Goal: Find specific page/section: Find specific page/section

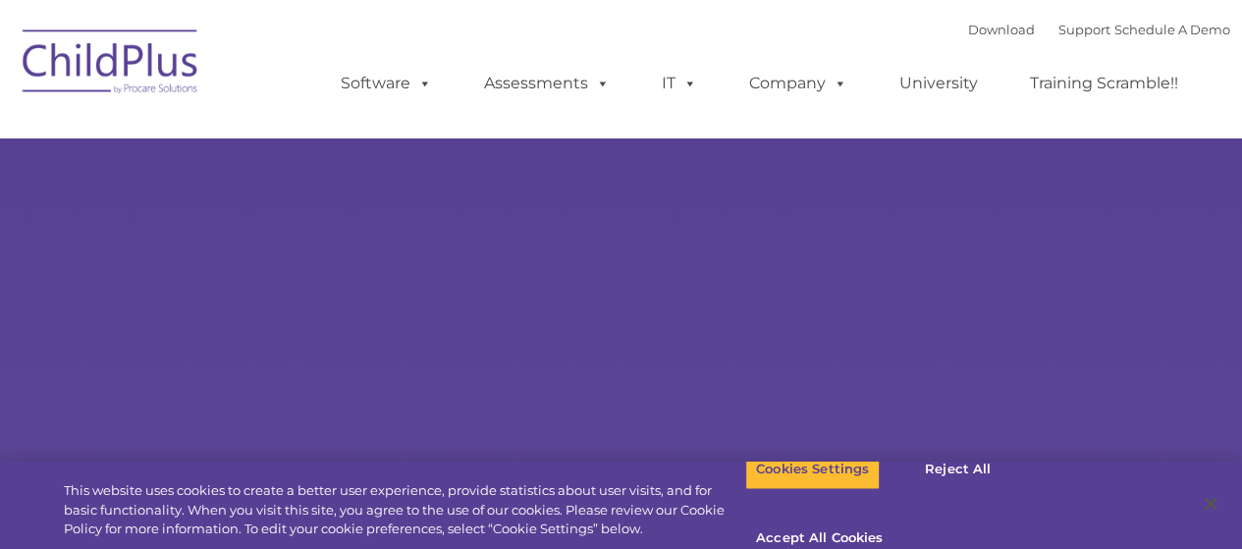
select select "MEDIUM"
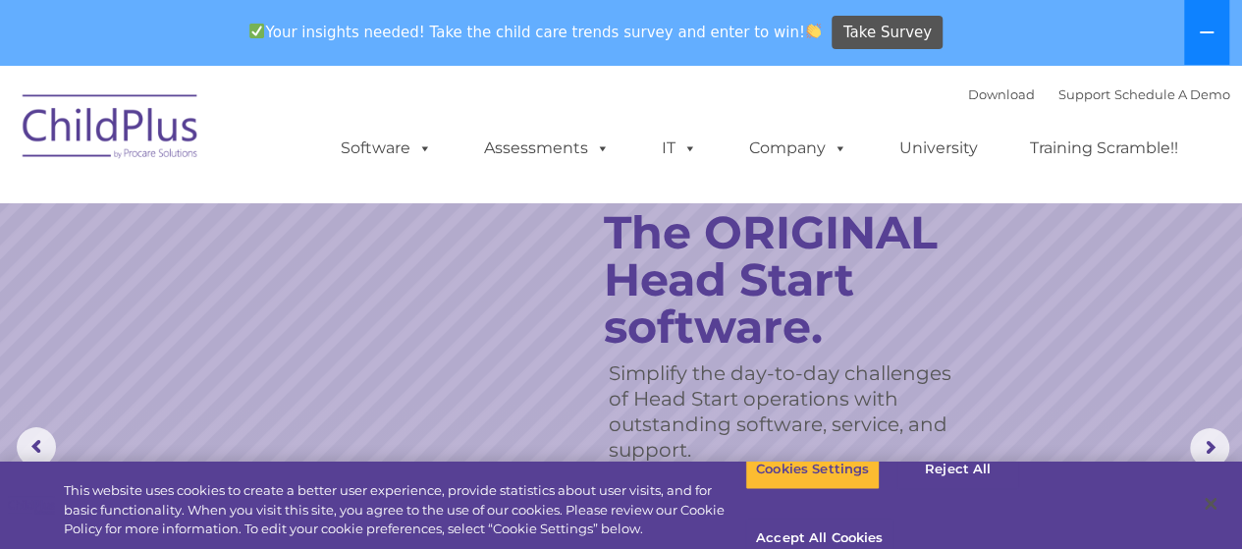
click at [1198, 40] on button at bounding box center [1206, 32] width 45 height 65
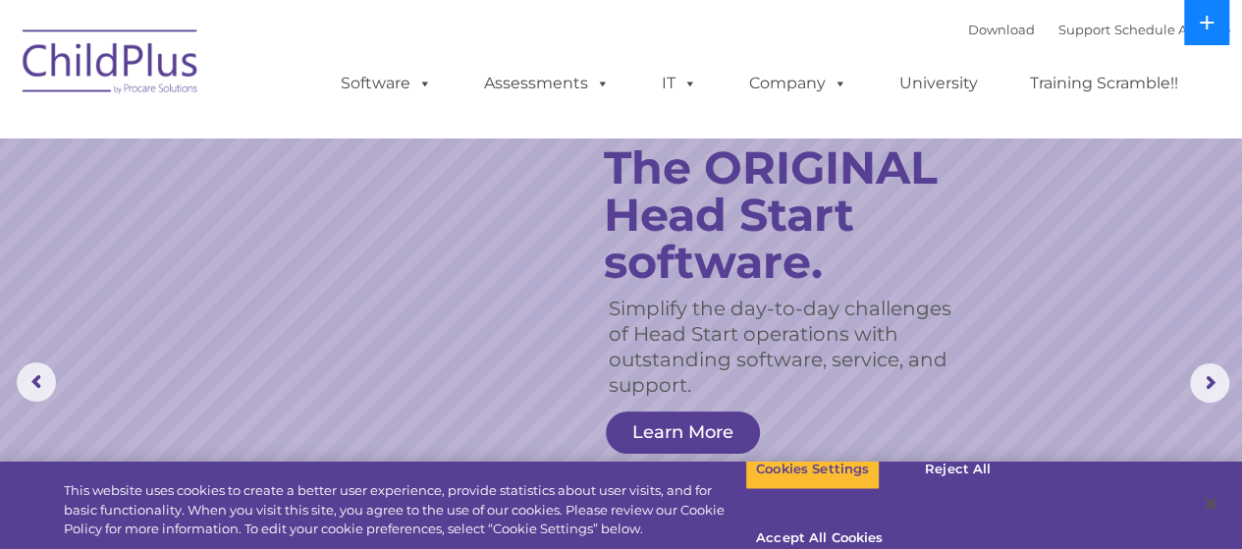
click at [1203, 17] on icon at bounding box center [1207, 23] width 16 height 16
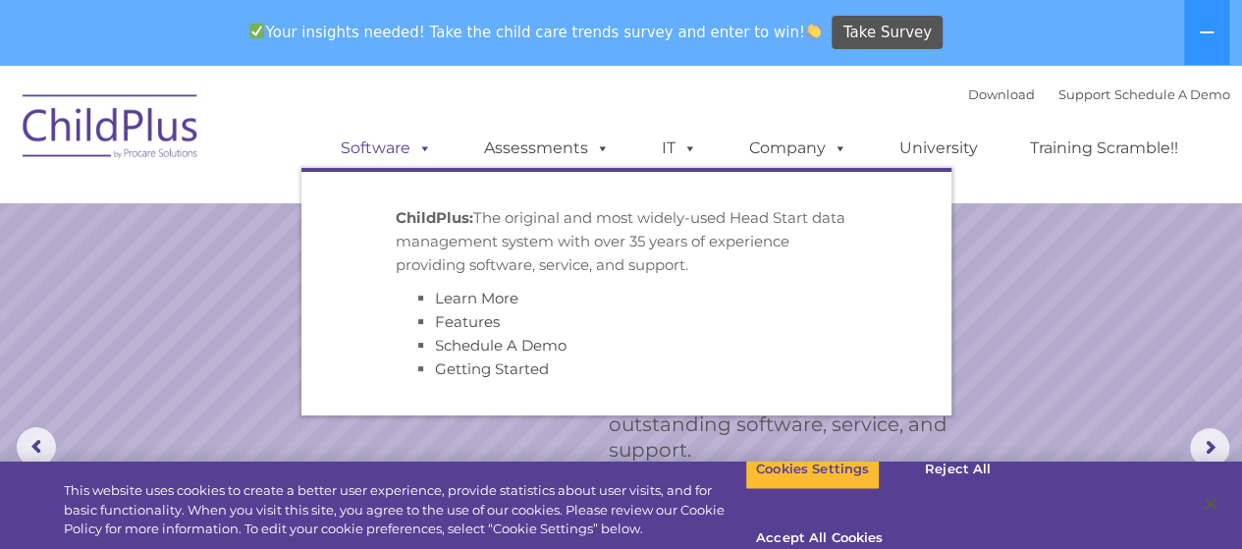
click at [375, 144] on link "Software" at bounding box center [386, 148] width 131 height 39
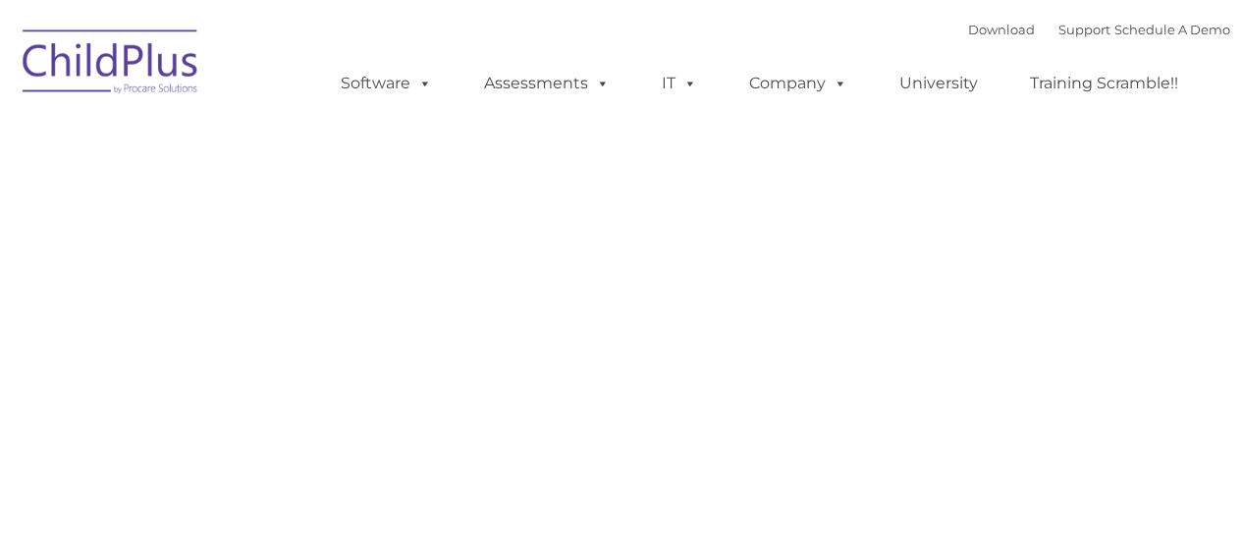
type input ""
